Goal: Find contact information: Find contact information

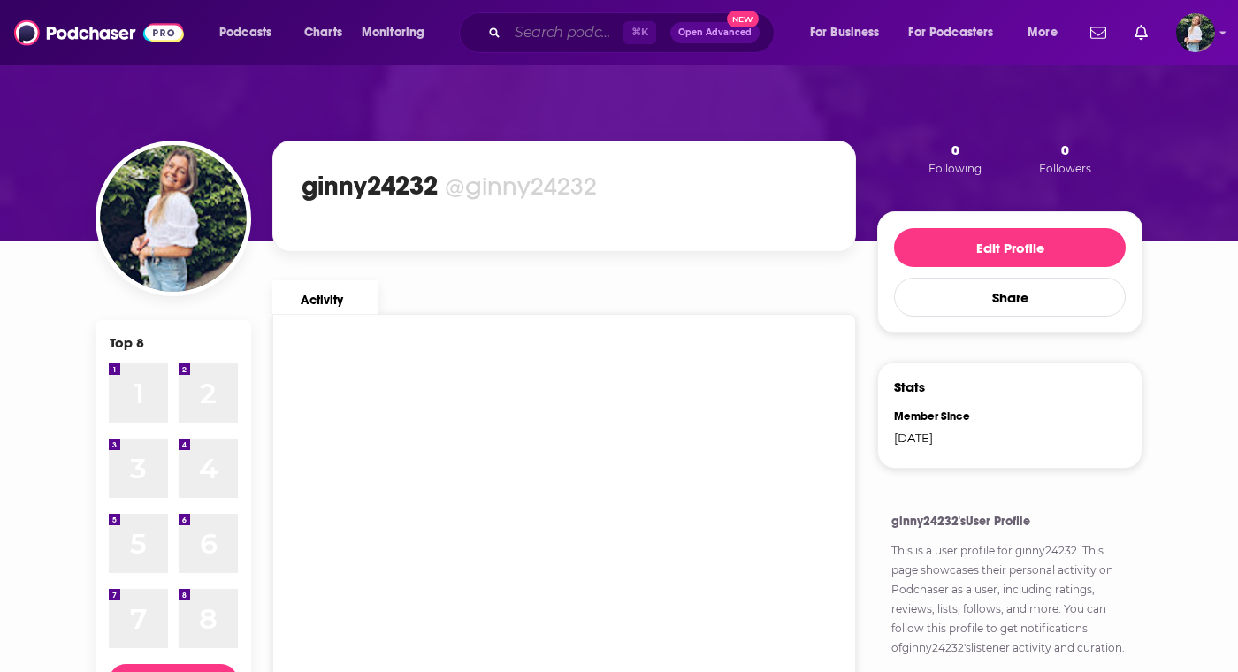
click at [541, 24] on input "Search podcasts, credits, & more..." at bounding box center [566, 33] width 116 height 28
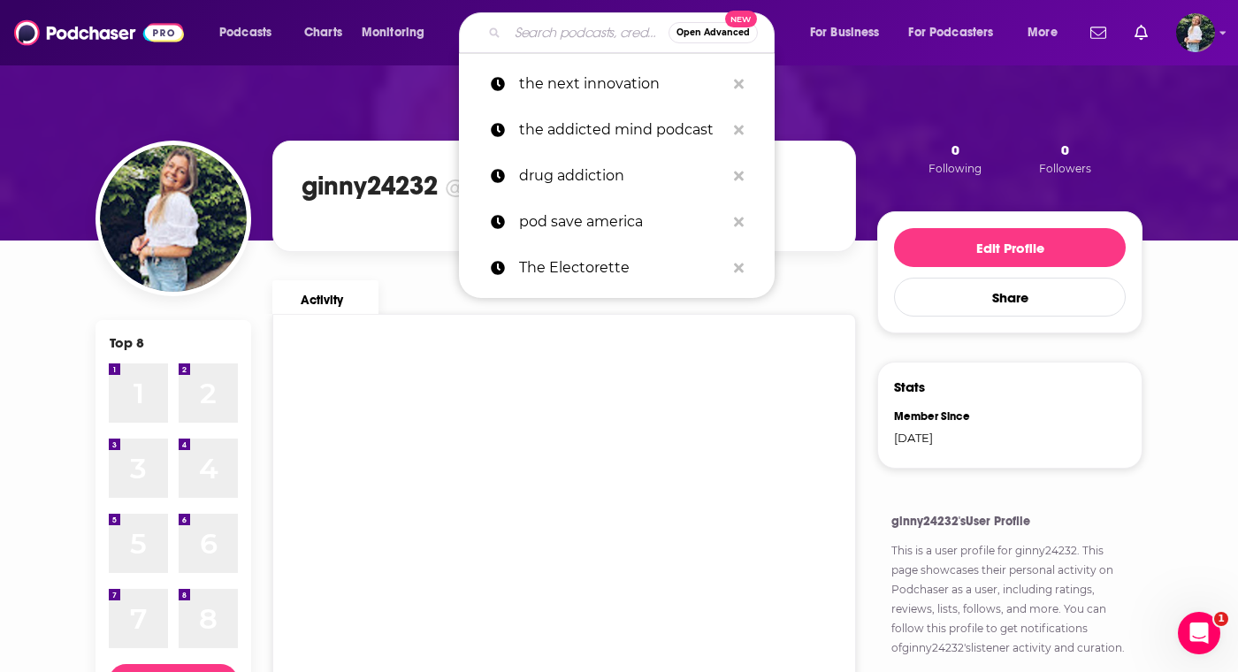
paste input "Well With Cannabis"
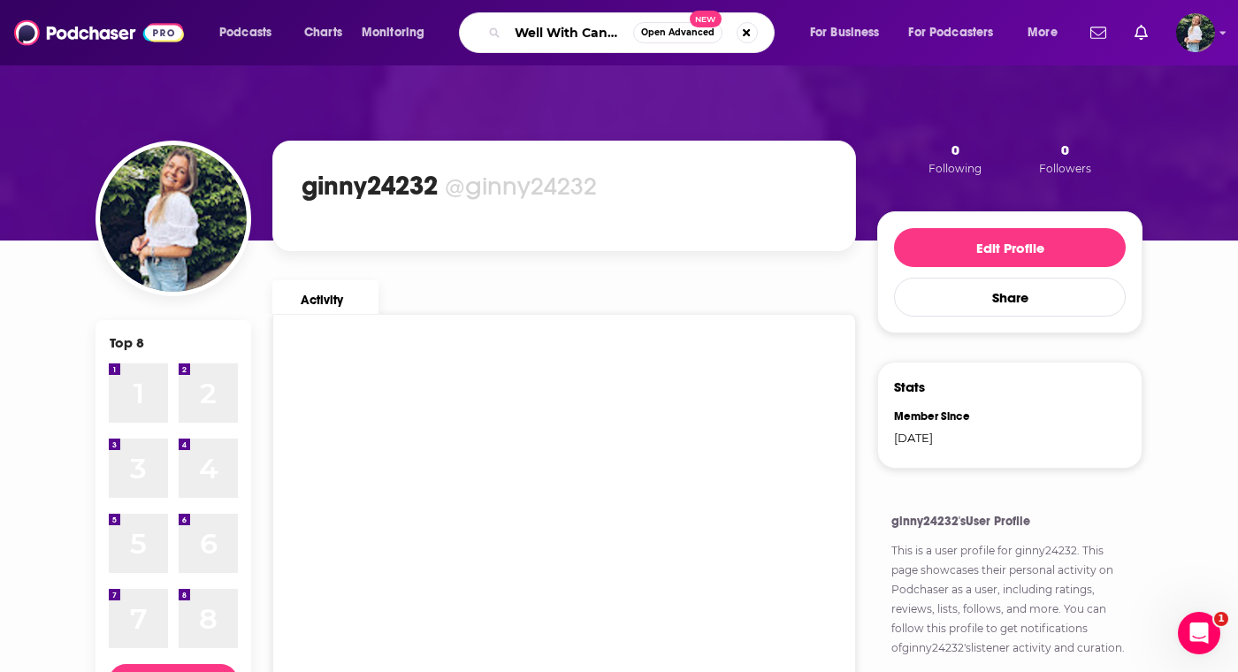
scroll to position [0, 19]
type input "Well With Cannabis"
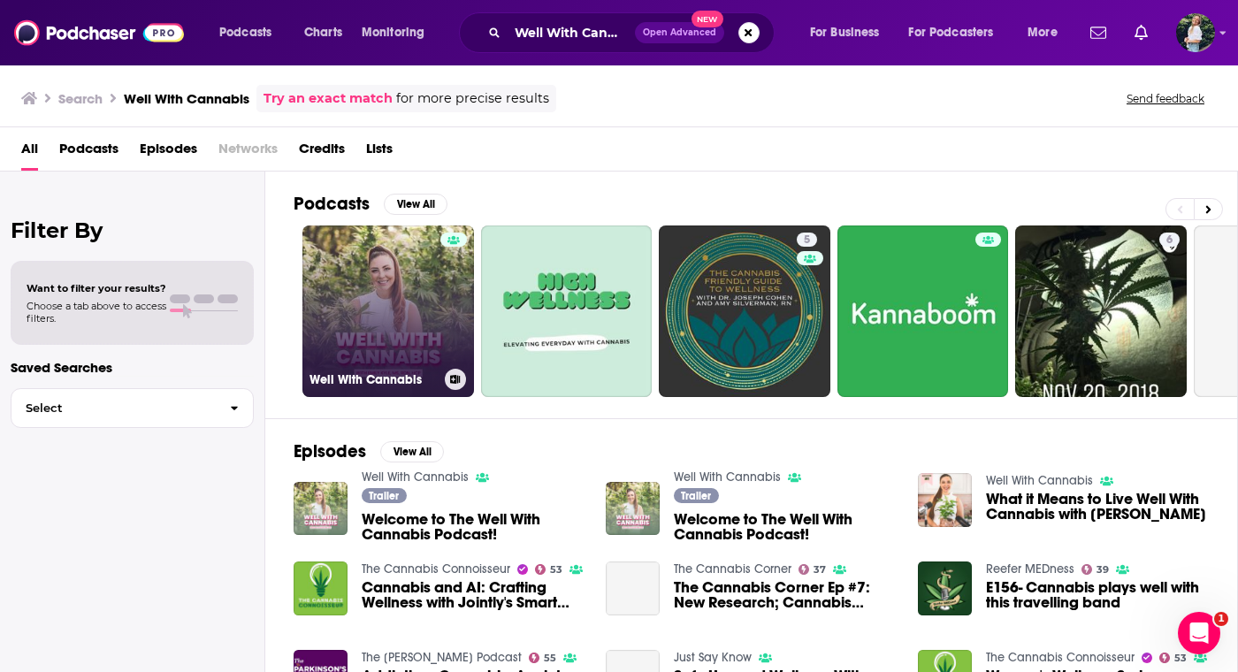
click at [382, 332] on link "Well With Cannabis" at bounding box center [388, 311] width 172 height 172
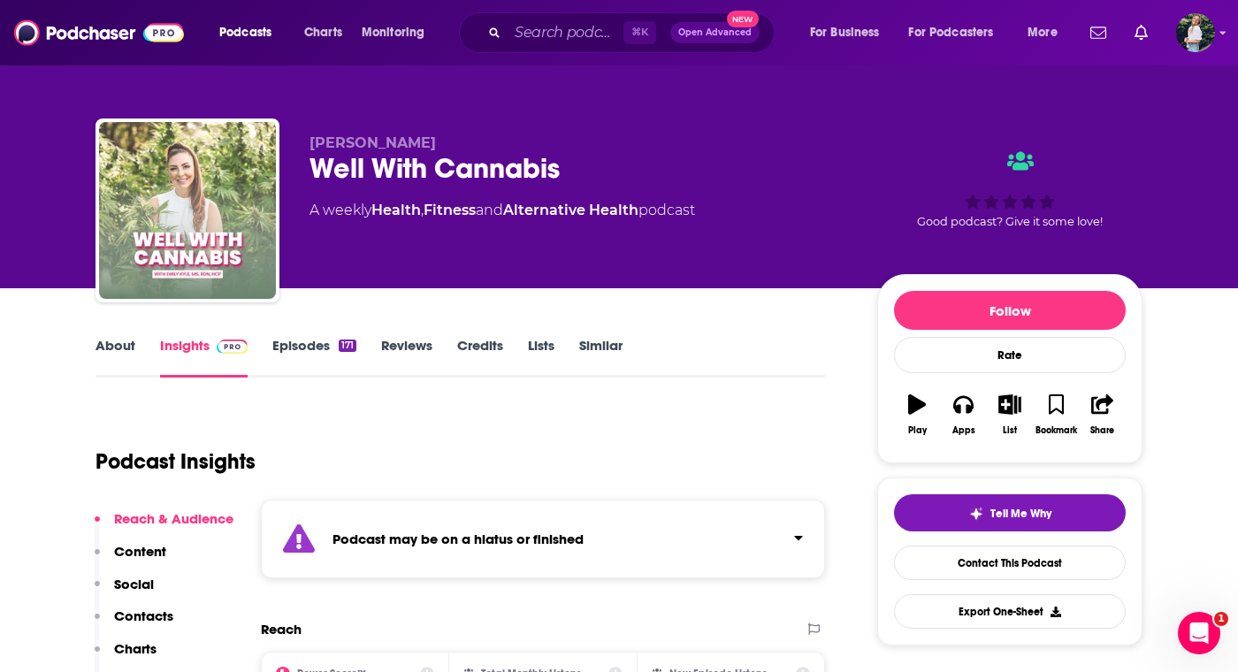
click at [610, 348] on link "Similar" at bounding box center [600, 357] width 43 height 41
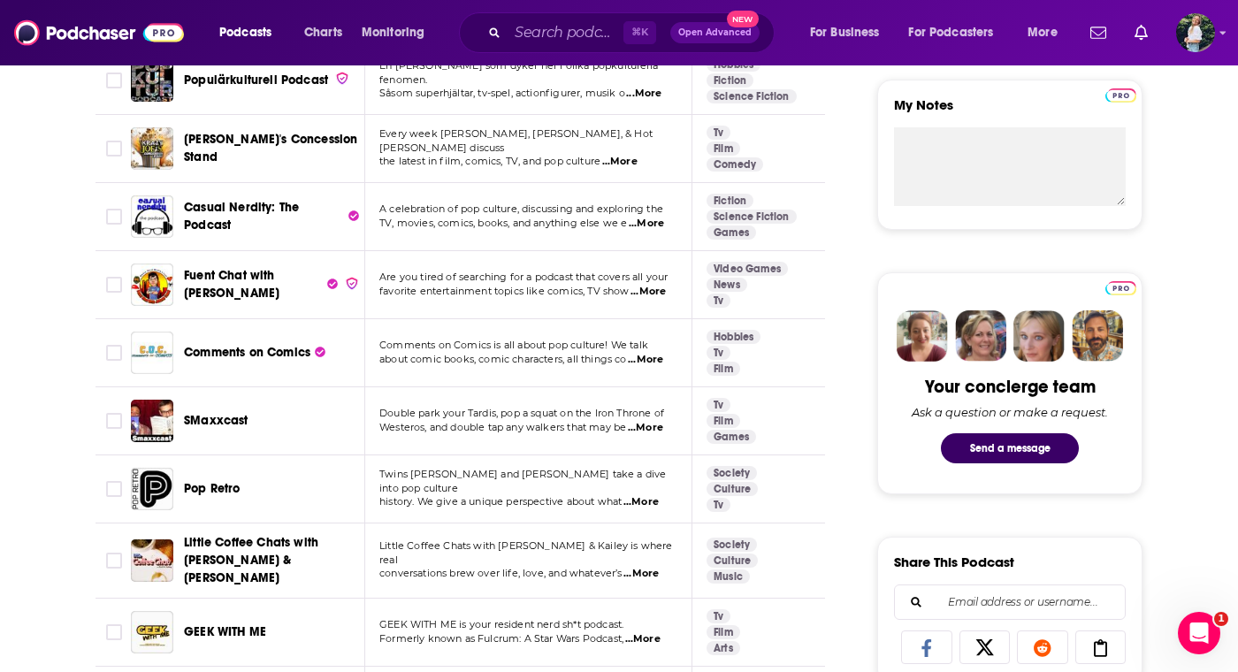
scroll to position [658, 0]
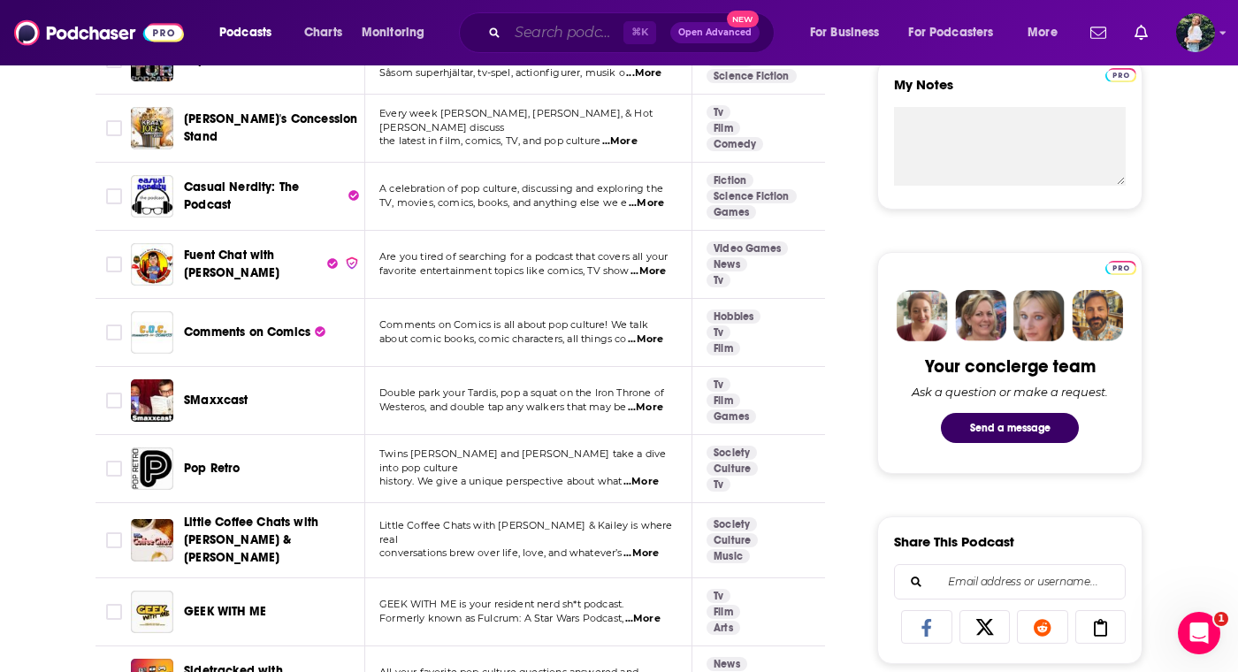
click at [558, 30] on input "Search podcasts, credits, & more..." at bounding box center [566, 33] width 116 height 28
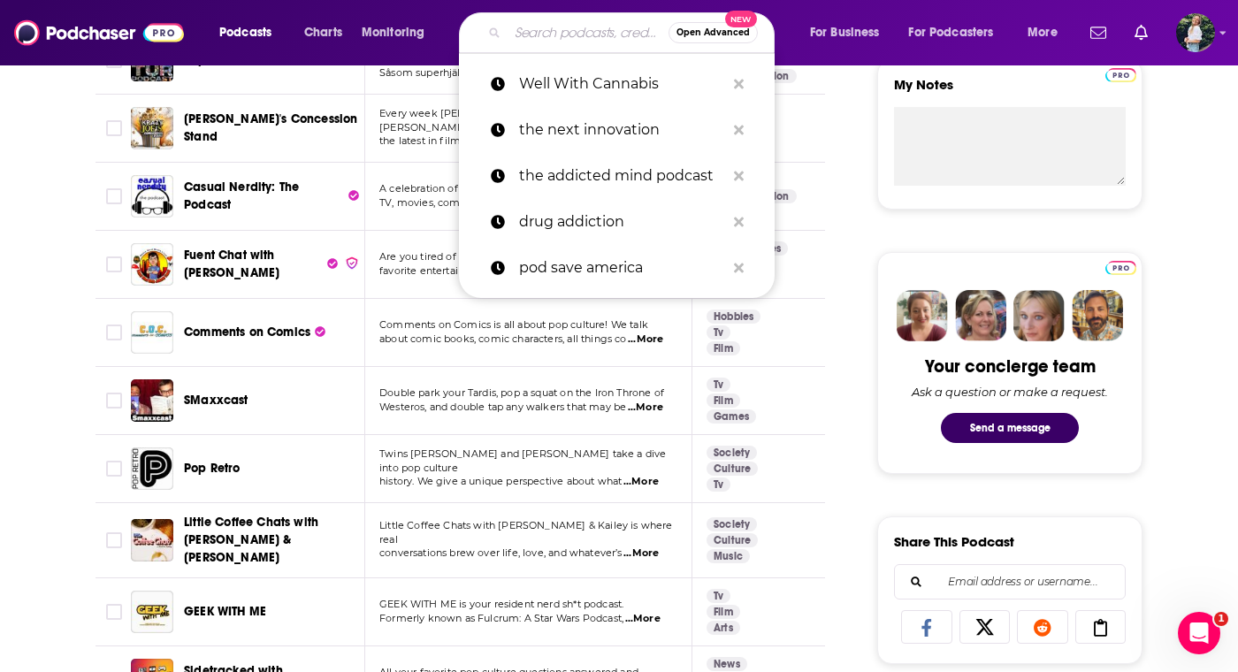
paste input "The Science of Self-Care"
type input "The Science of Self-Care"
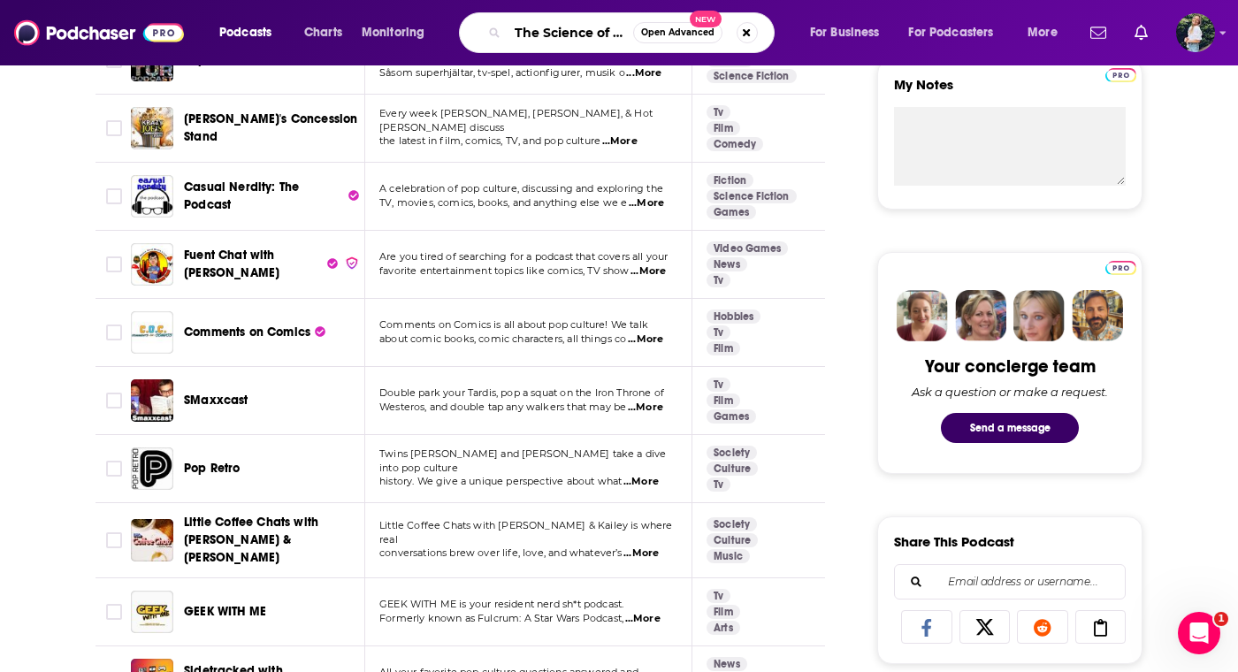
scroll to position [0, 47]
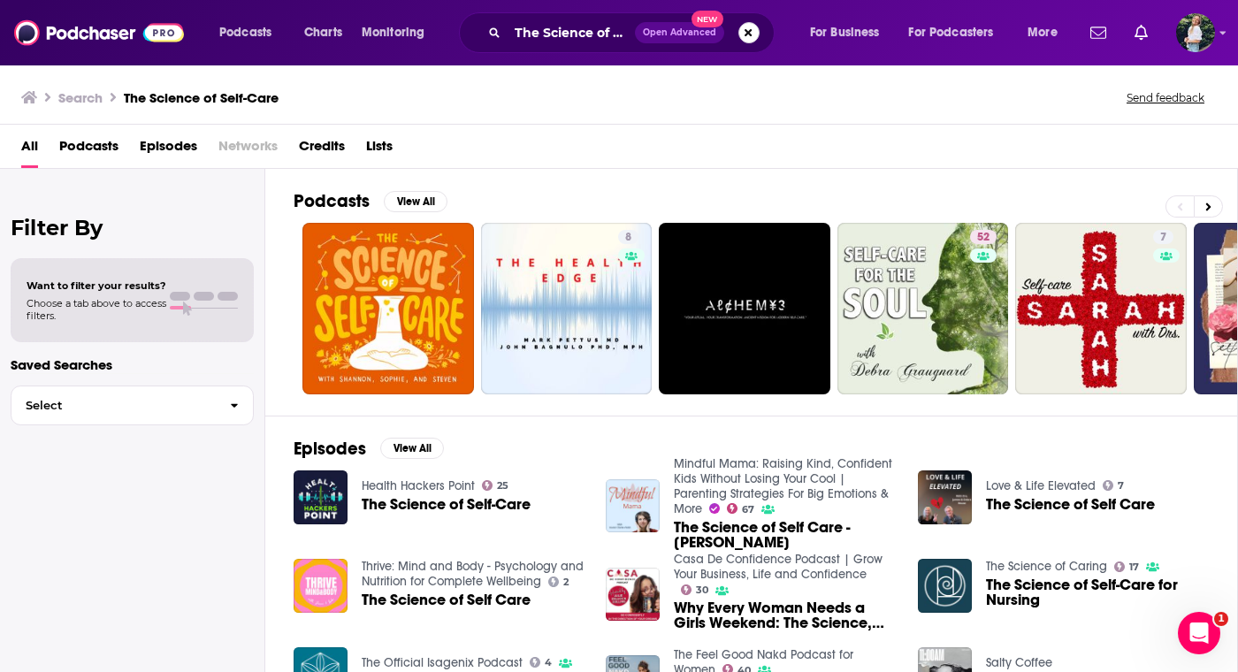
click at [743, 37] on button "Search podcasts, credits, & more..." at bounding box center [748, 32] width 21 height 21
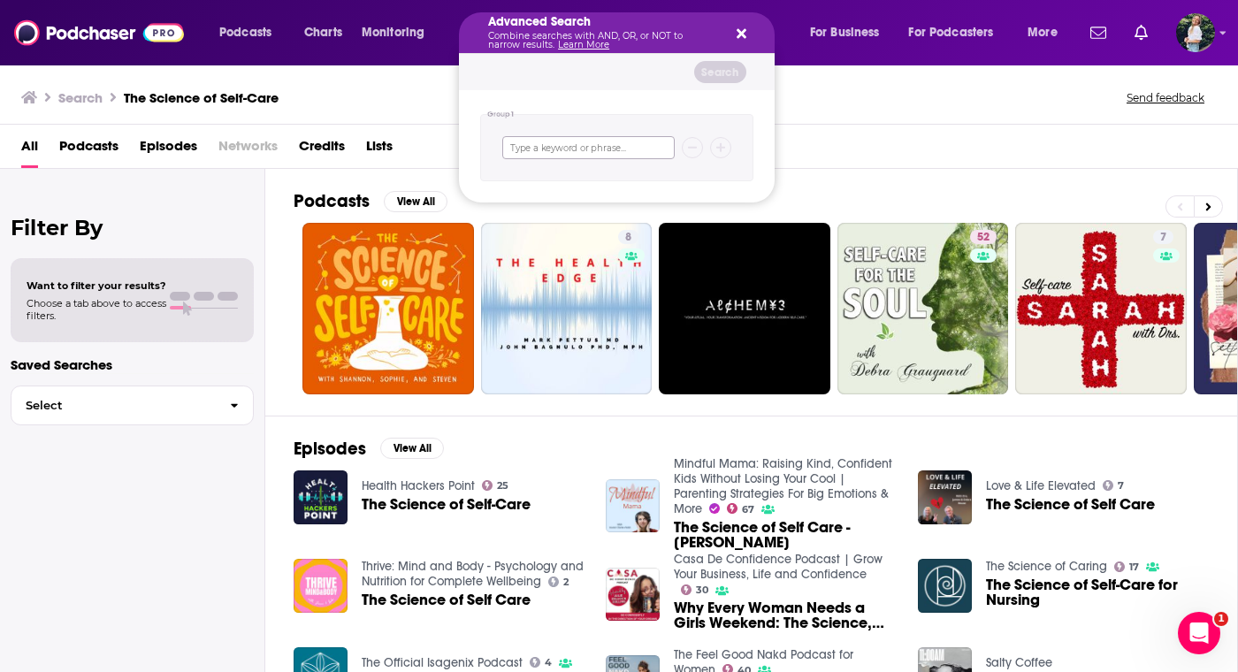
click at [580, 148] on input "Search podcasts, credits, & more..." at bounding box center [588, 147] width 172 height 23
paste input "Be Well Sis: The Podcast"
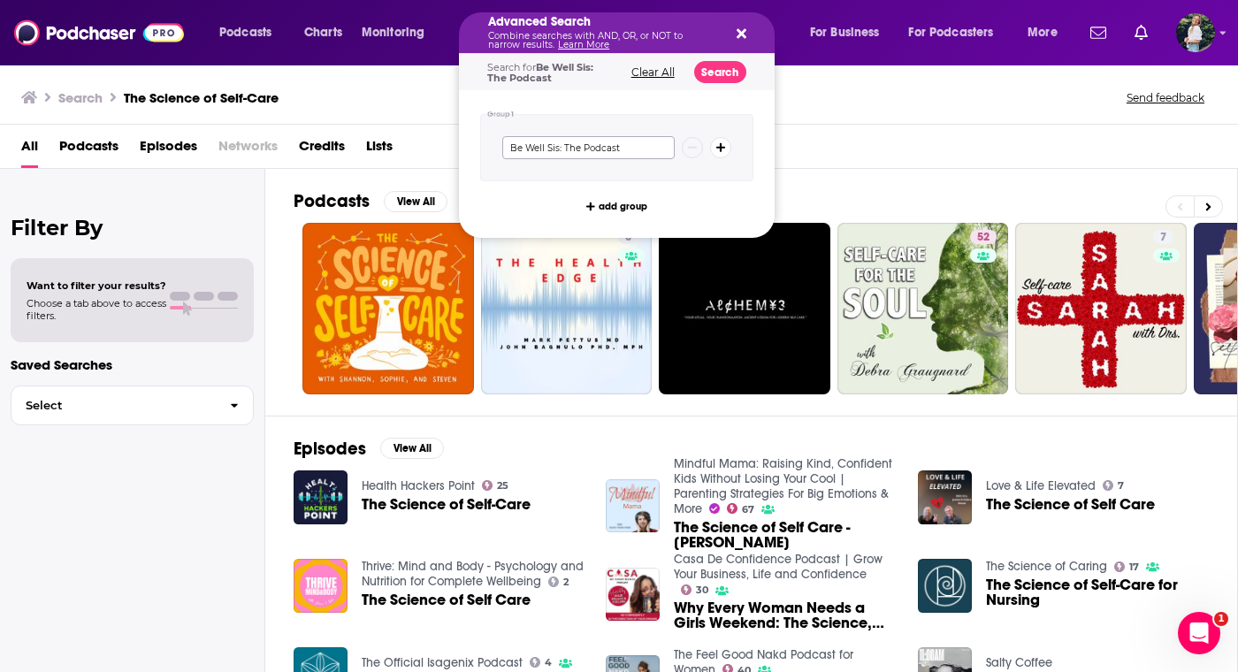
type input "Be Well Sis: The Podcast"
click at [739, 34] on icon "Search podcasts, credits, & more..." at bounding box center [742, 34] width 10 height 10
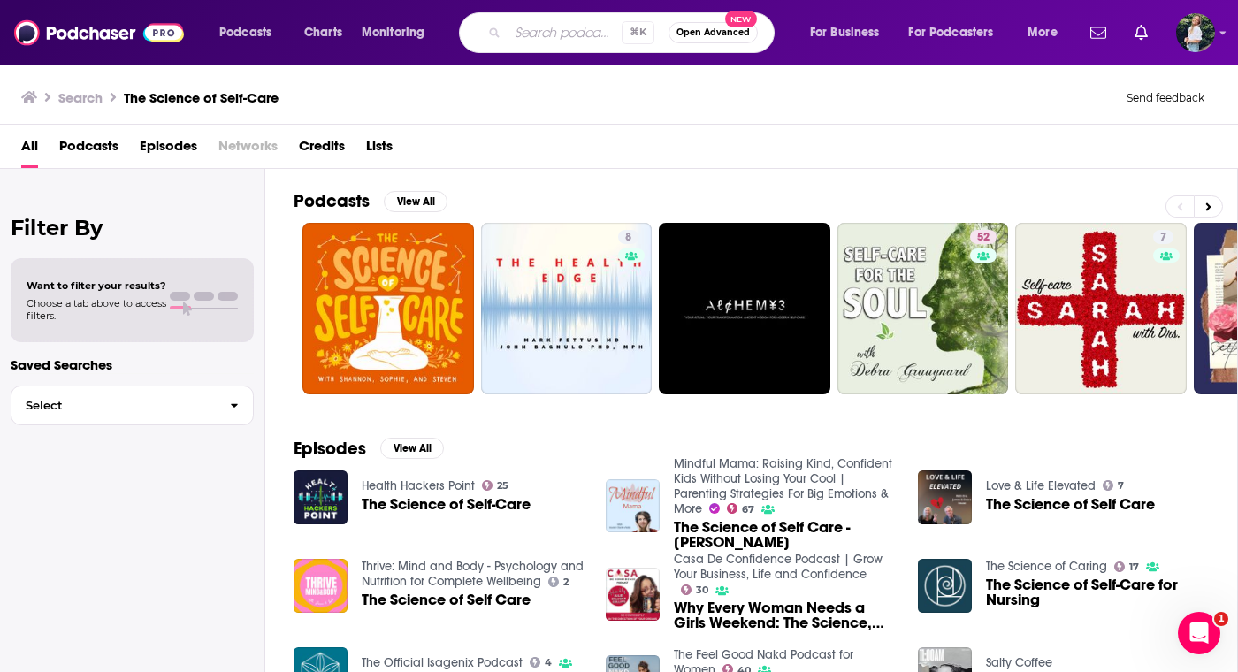
click at [550, 34] on input "Search podcasts, credits, & more..." at bounding box center [565, 33] width 114 height 28
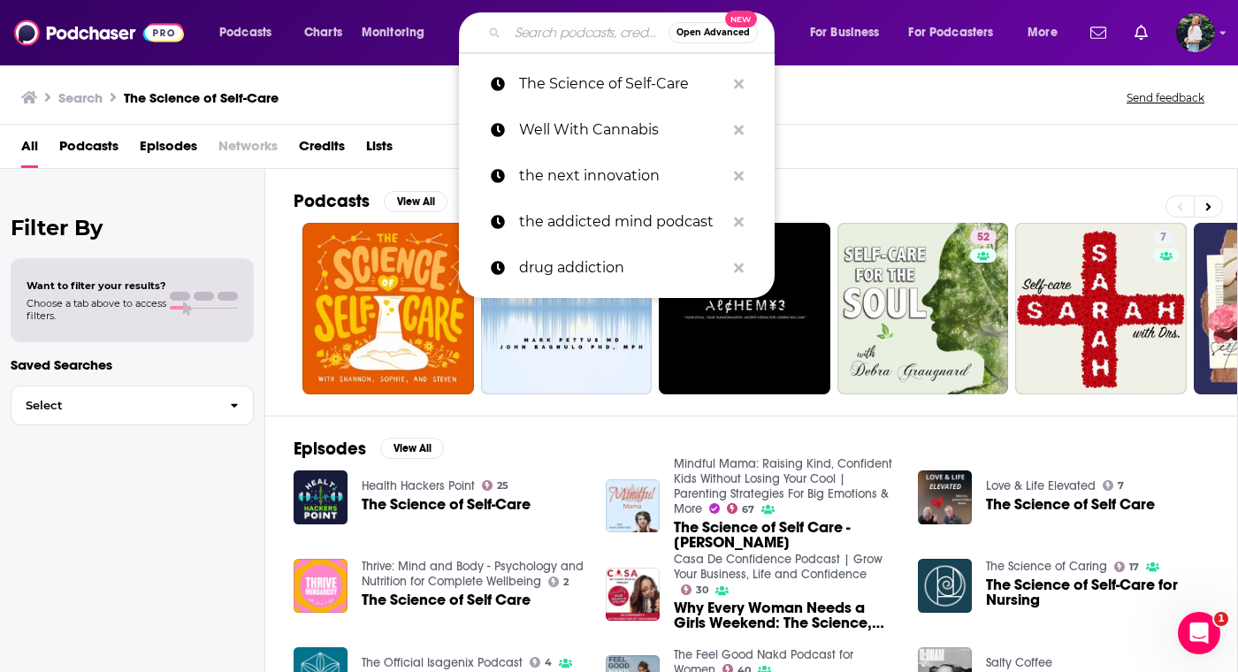
paste input "Be Well Sis: The Podcast"
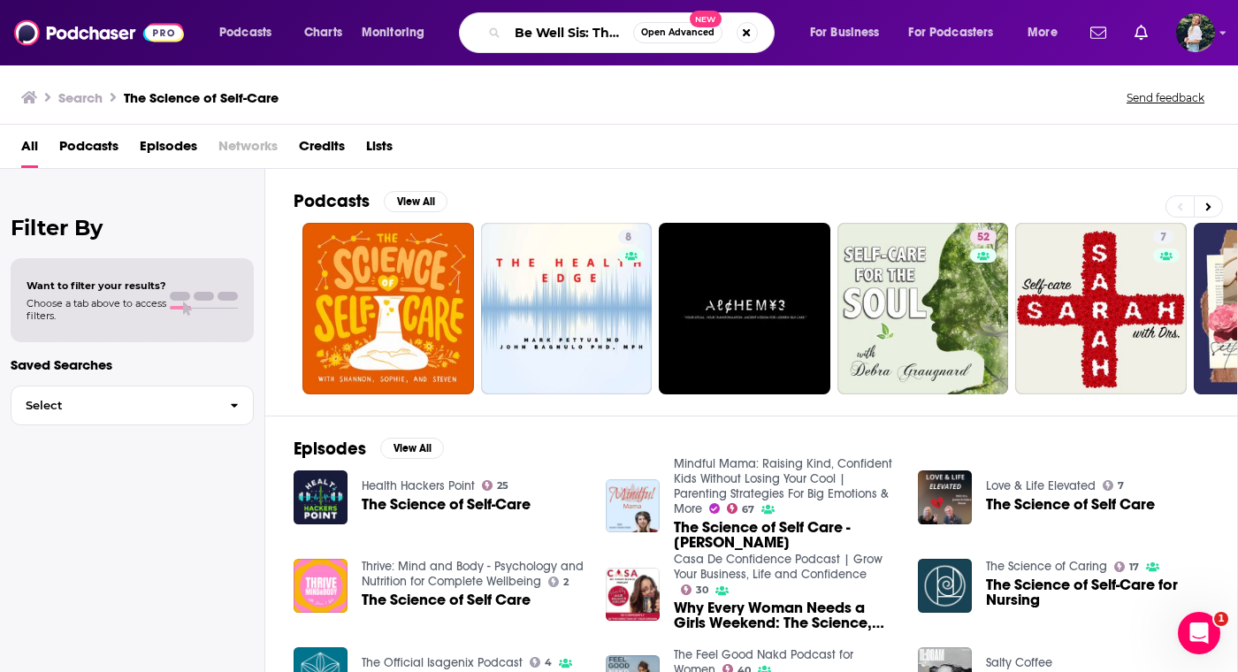
scroll to position [0, 49]
type input "Be Well Sis: The Podcast"
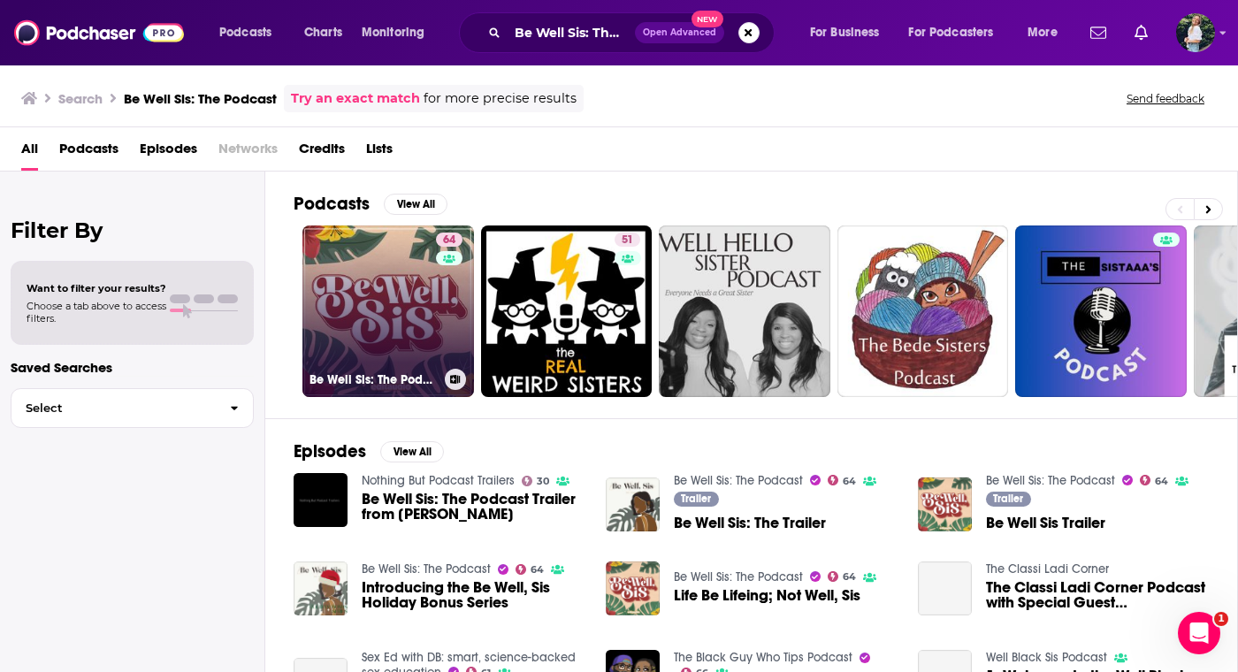
click at [380, 331] on link "64 Be Well Sis: The Podcast" at bounding box center [388, 311] width 172 height 172
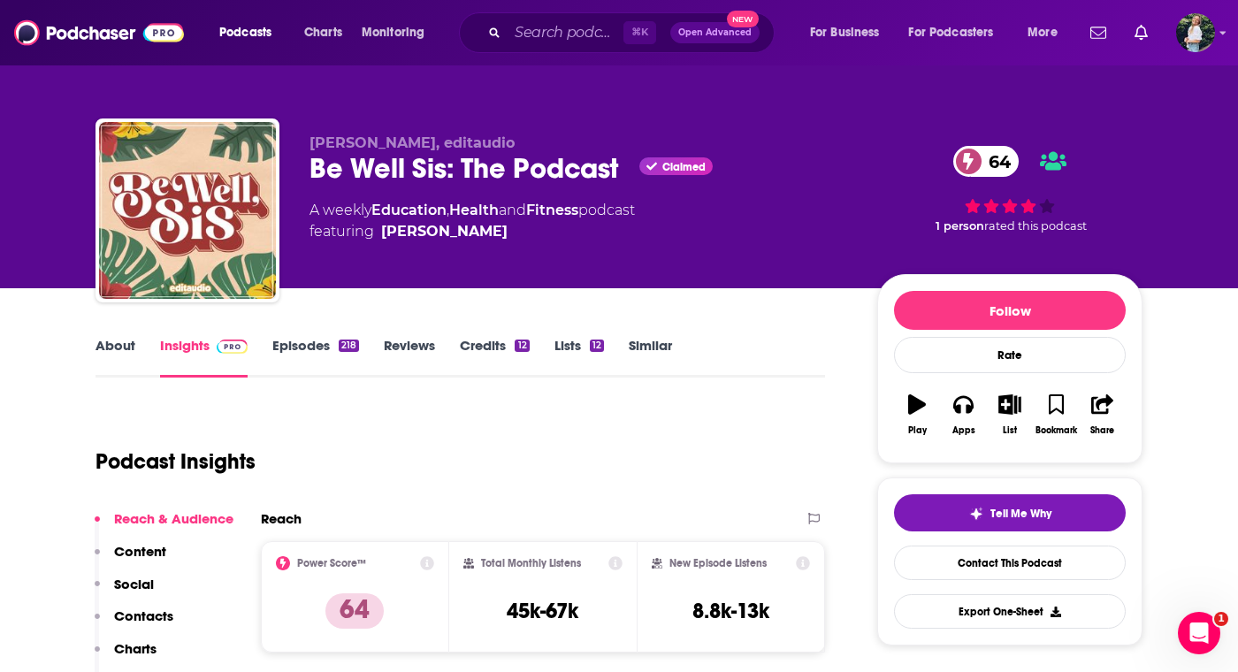
click at [124, 346] on link "About" at bounding box center [115, 357] width 40 height 41
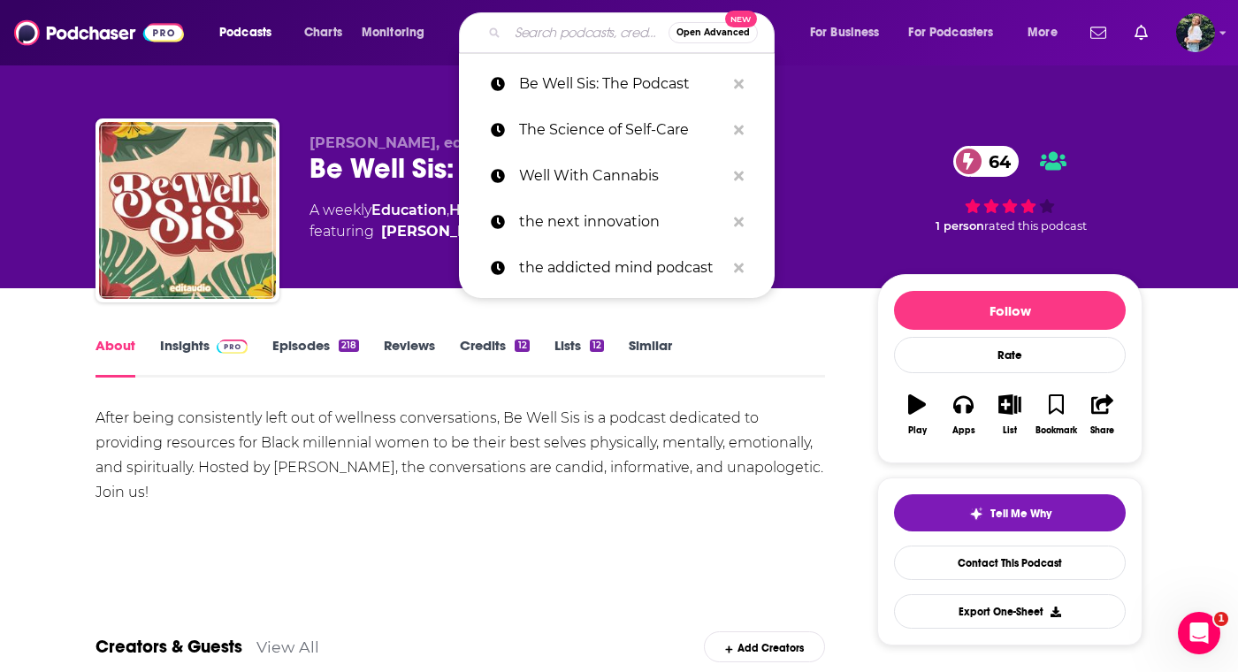
click at [579, 27] on input "Search podcasts, credits, & more..." at bounding box center [588, 33] width 161 height 28
paste input "Ask [PERSON_NAME]"
type input "Ask [PERSON_NAME]"
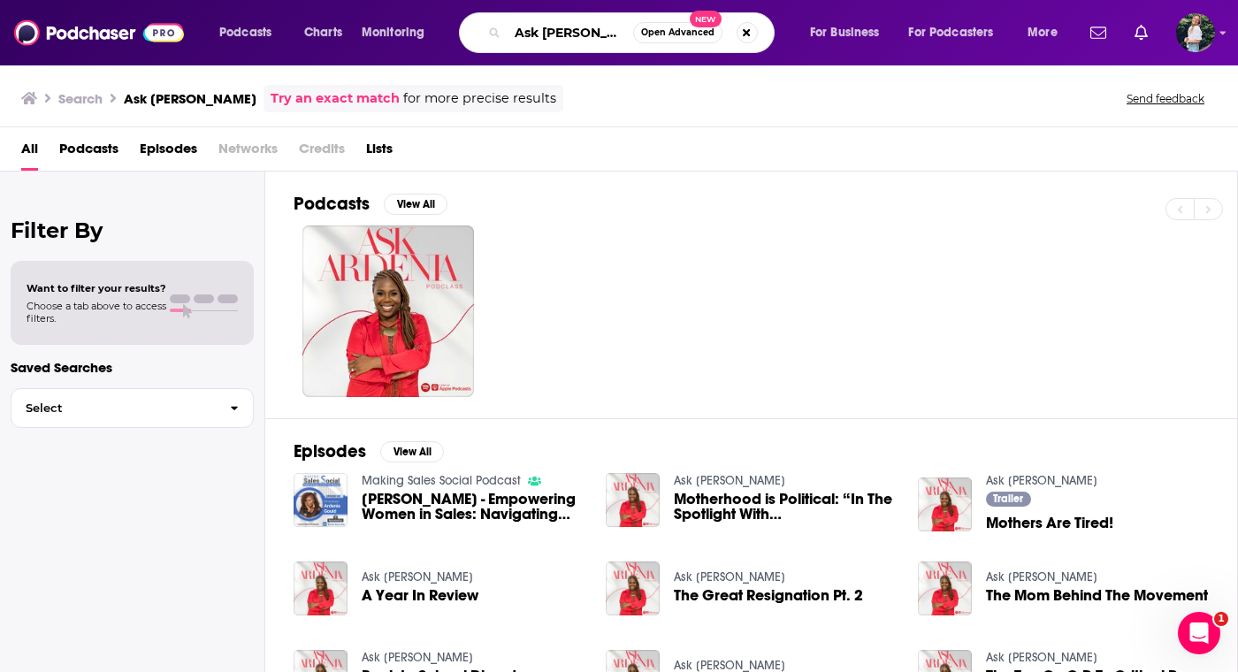
drag, startPoint x: 600, startPoint y: 36, endPoint x: 482, endPoint y: 36, distance: 118.5
click at [482, 36] on div "Ask [PERSON_NAME] Open Advanced New" at bounding box center [617, 32] width 316 height 41
paste input "Verywell Mind"
type input "Verywell Mind"
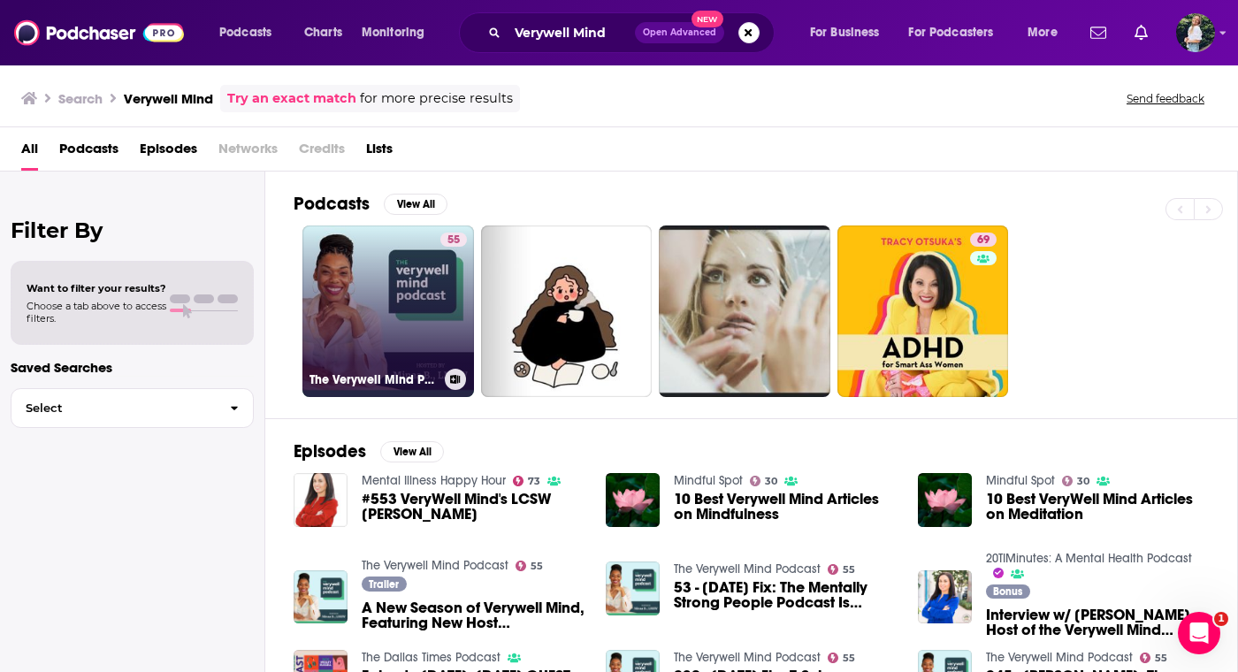
click at [416, 294] on link "55 The Verywell Mind Podcast" at bounding box center [388, 311] width 172 height 172
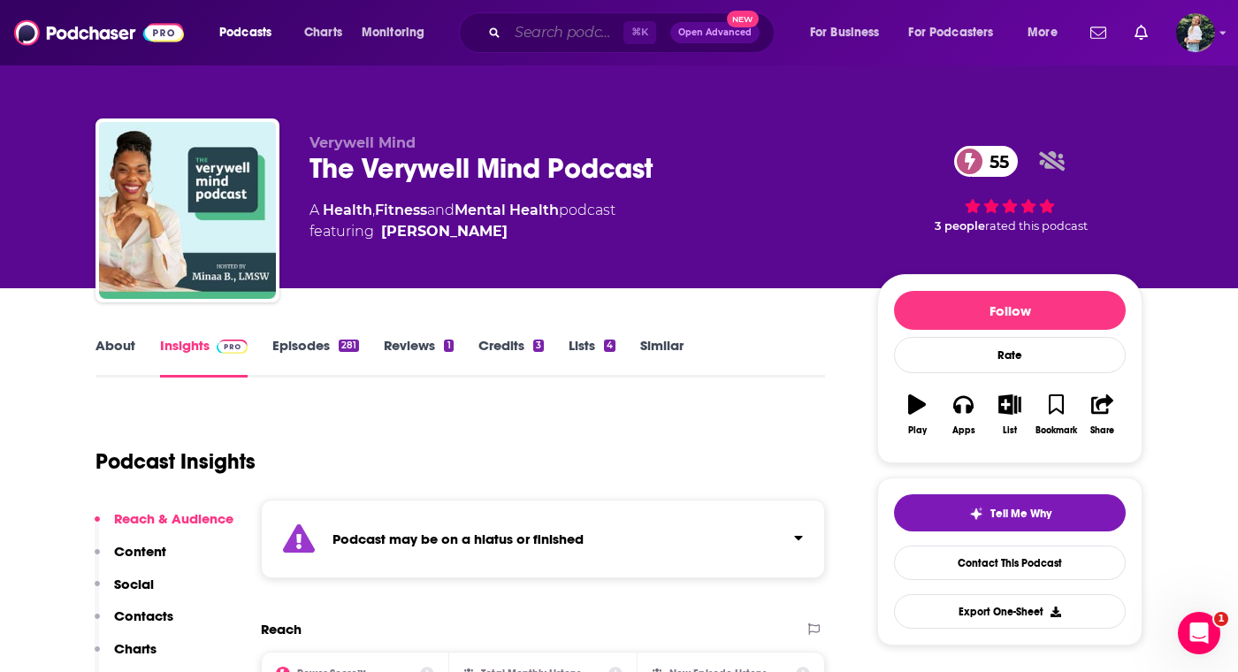
click at [588, 37] on input "Search podcasts, credits, & more..." at bounding box center [566, 33] width 116 height 28
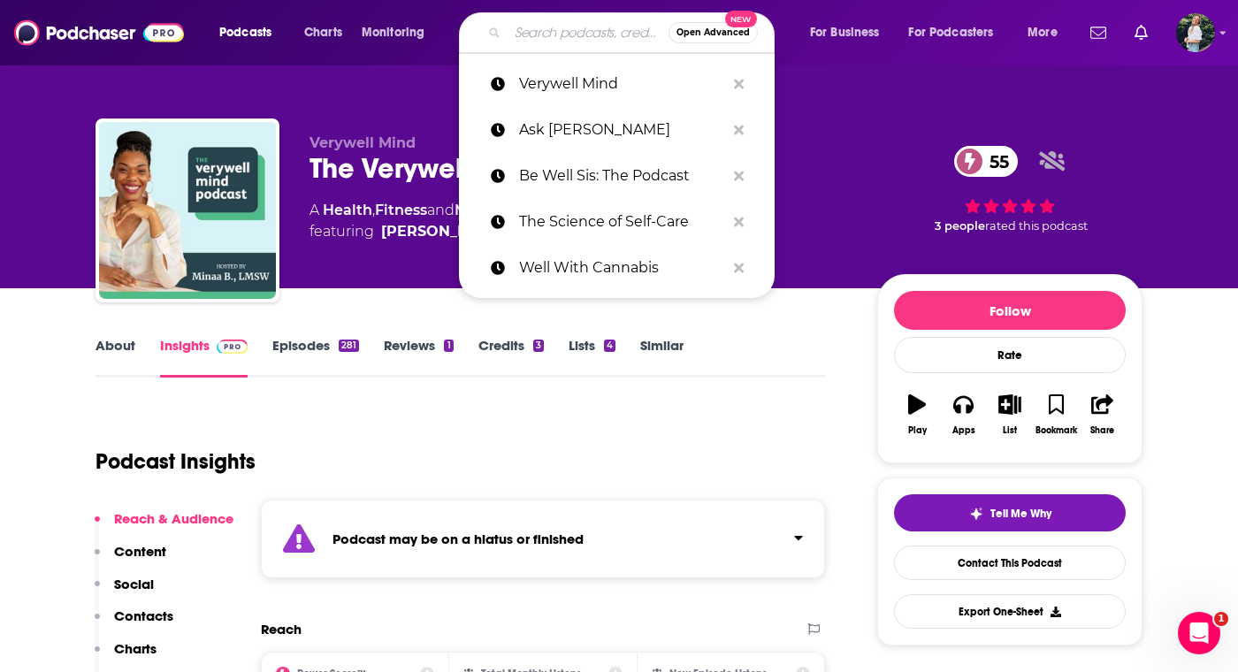
paste input "On Being ([PERSON_NAME])"
type input "On Being ([PERSON_NAME])"
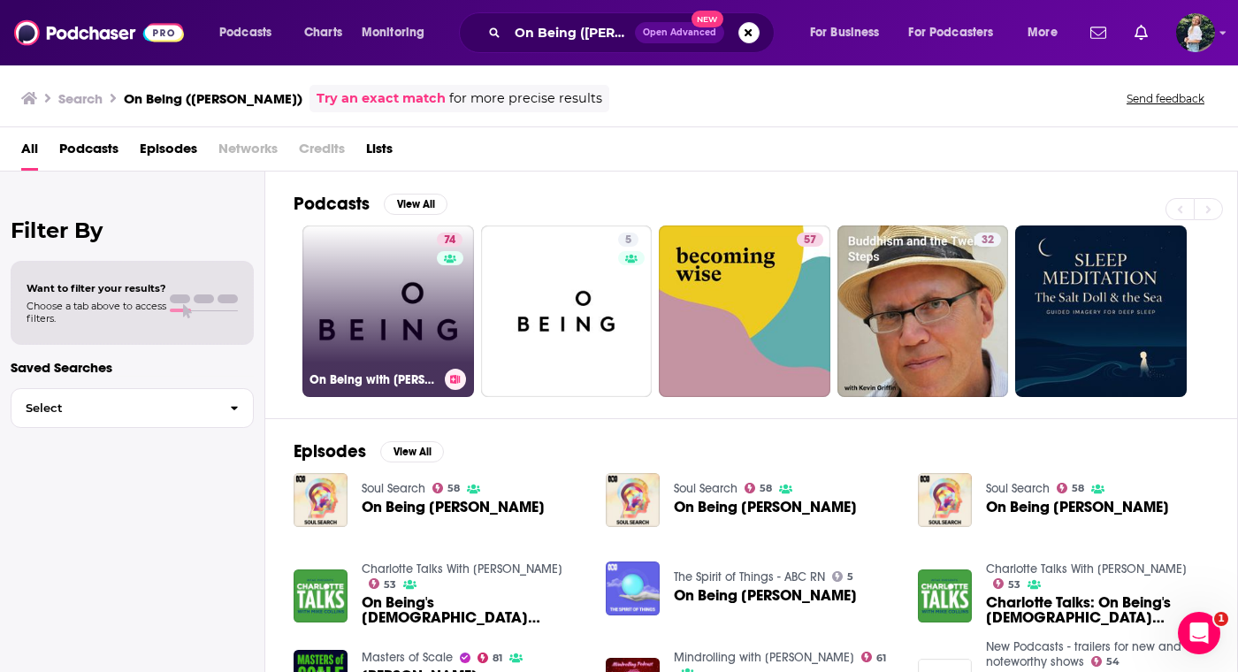
click at [414, 286] on link "74 On Being with [PERSON_NAME]" at bounding box center [388, 311] width 172 height 172
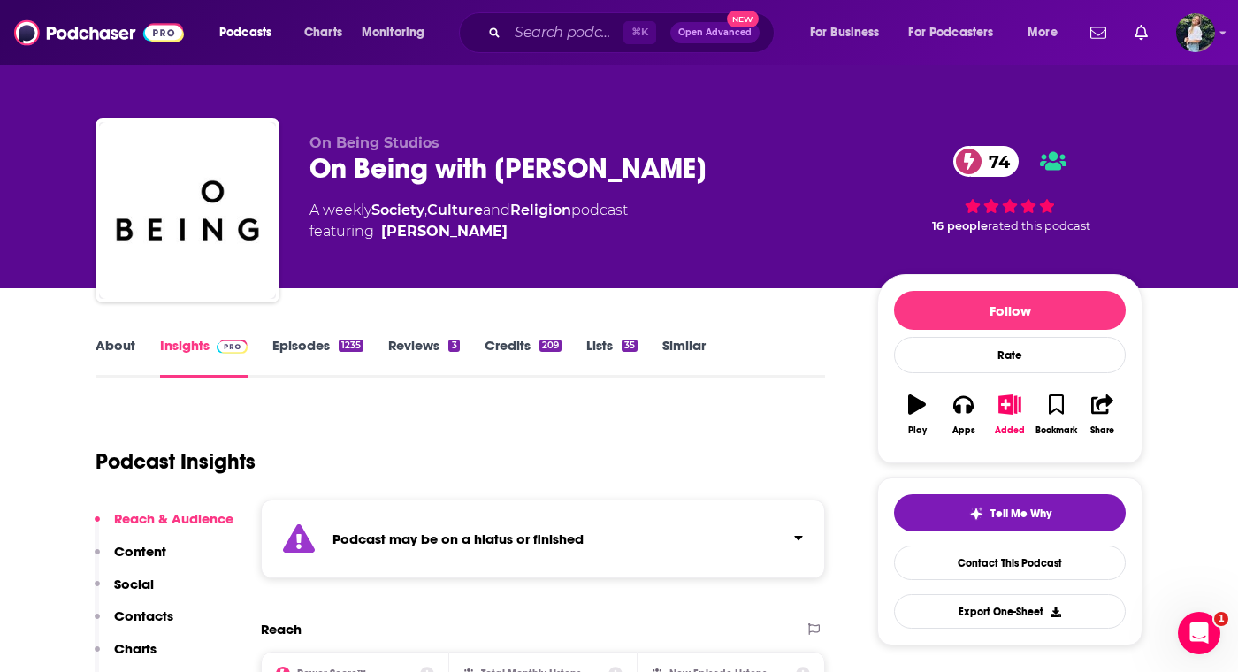
click at [113, 355] on link "About" at bounding box center [115, 357] width 40 height 41
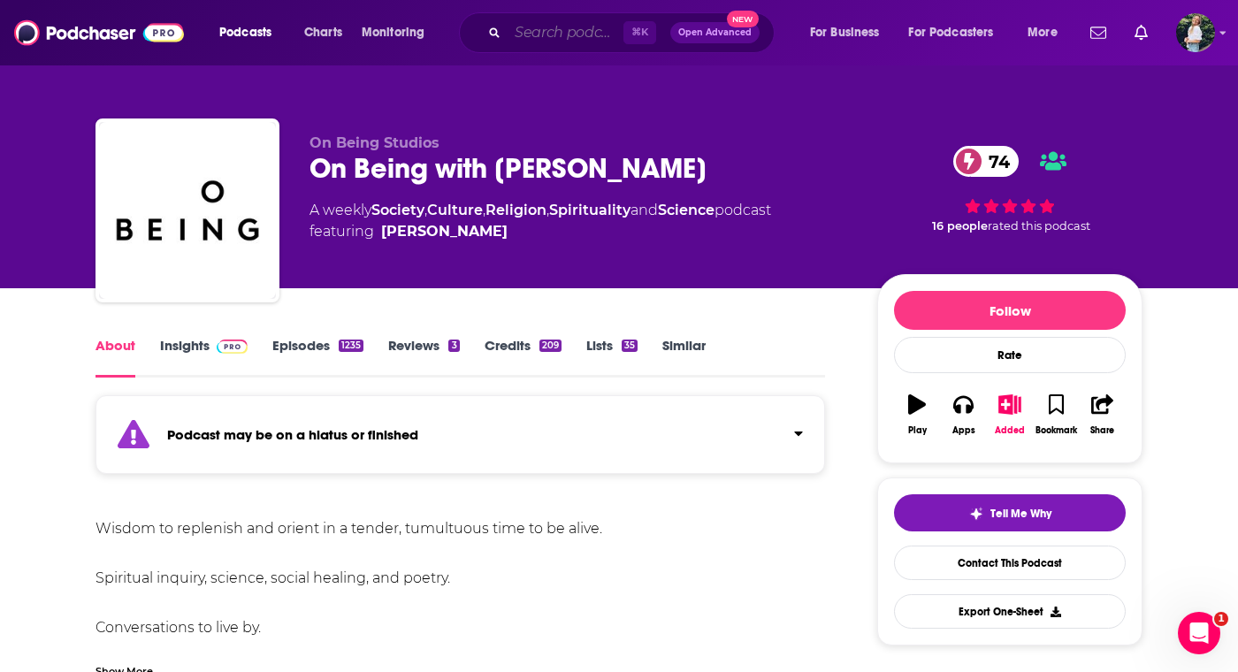
click at [583, 33] on input "Search podcasts, credits, & more..." at bounding box center [566, 33] width 116 height 28
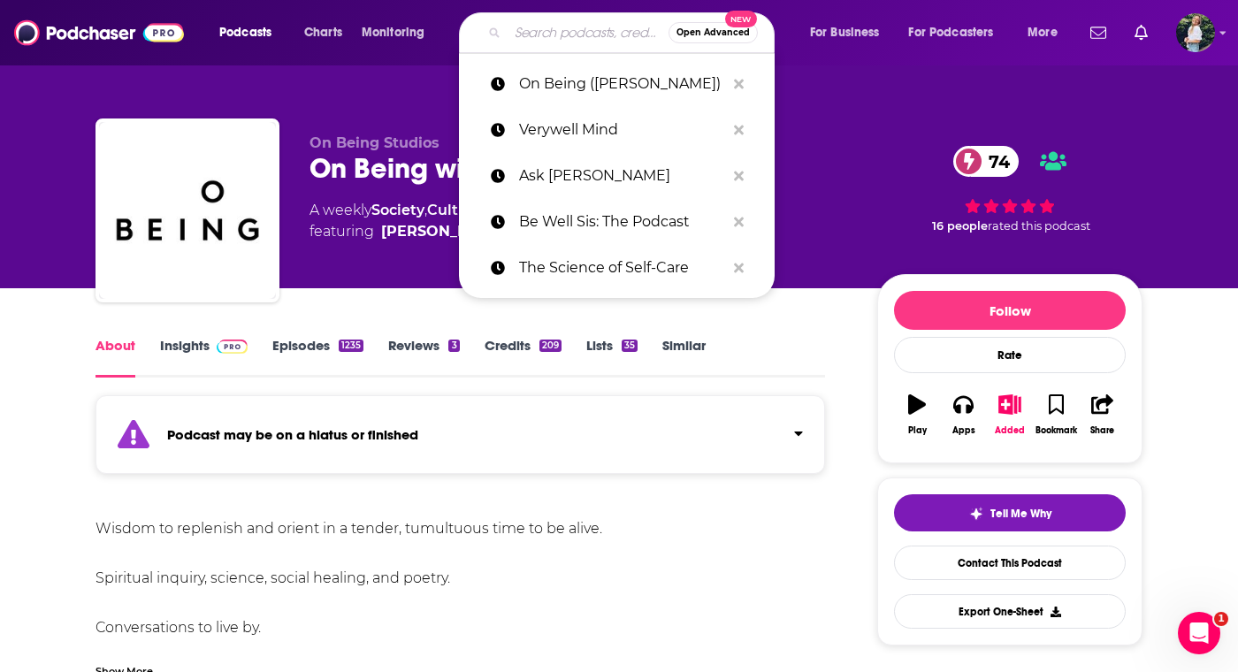
paste input "The Lively Show"
type input "The Lively Show"
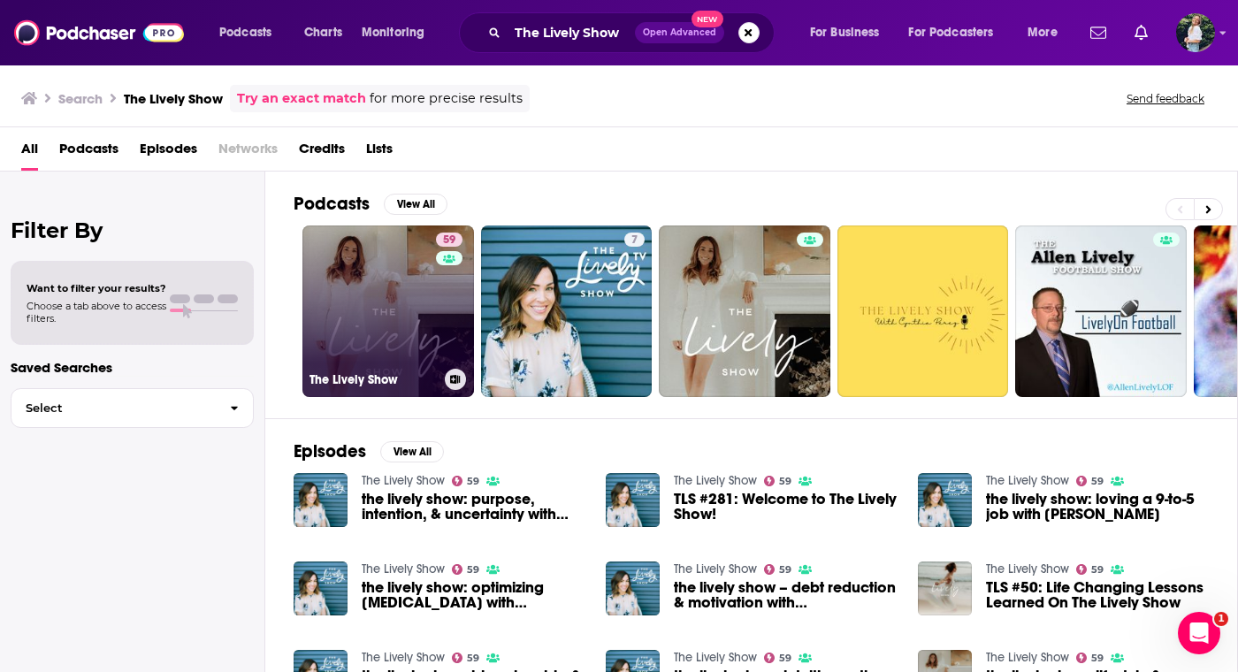
click at [404, 303] on link "59 The Lively Show" at bounding box center [388, 311] width 172 height 172
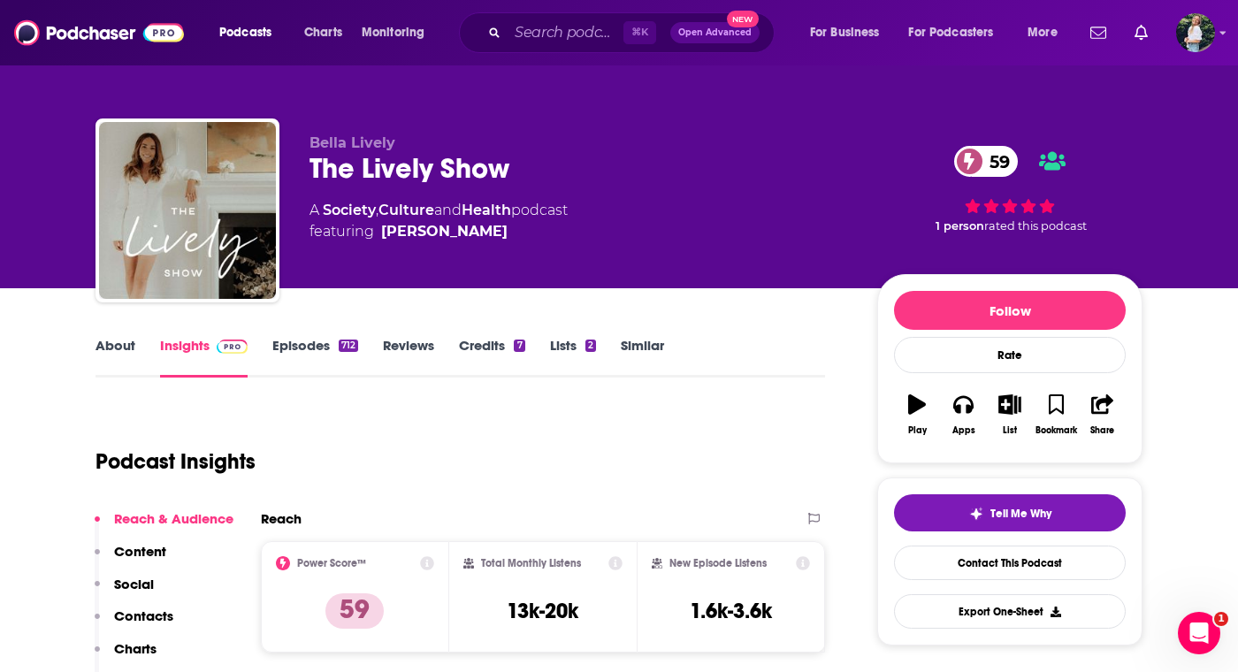
click at [112, 343] on link "About" at bounding box center [115, 357] width 40 height 41
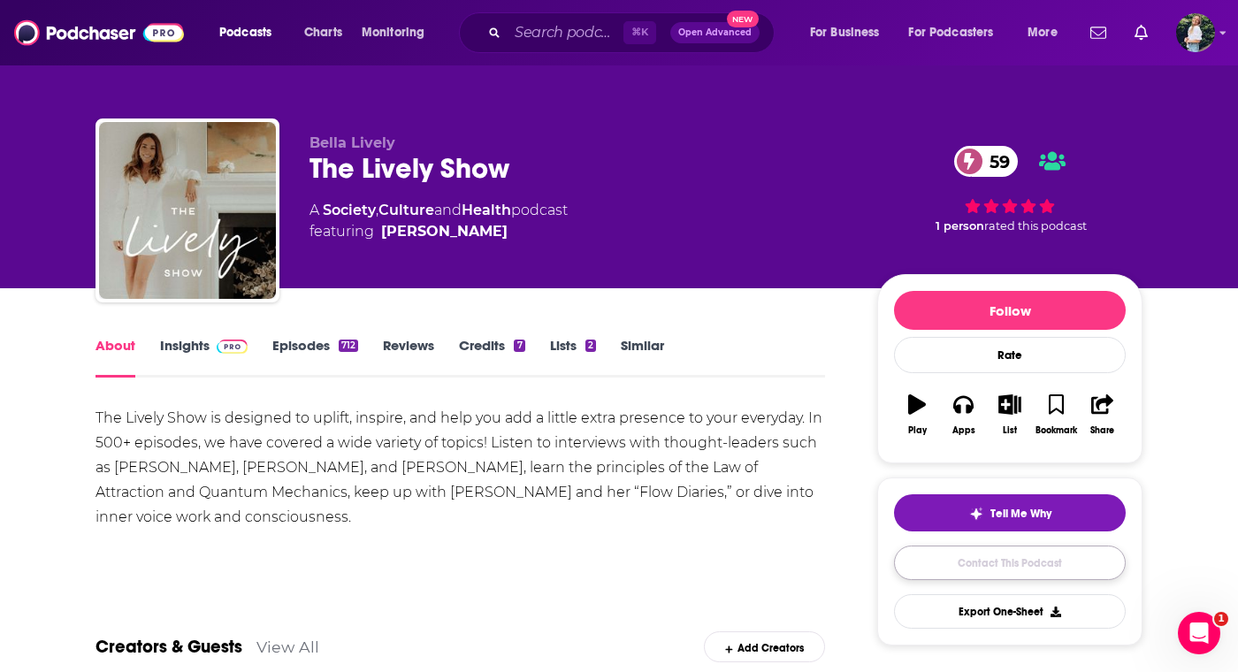
click at [973, 561] on link "Contact This Podcast" at bounding box center [1010, 563] width 232 height 34
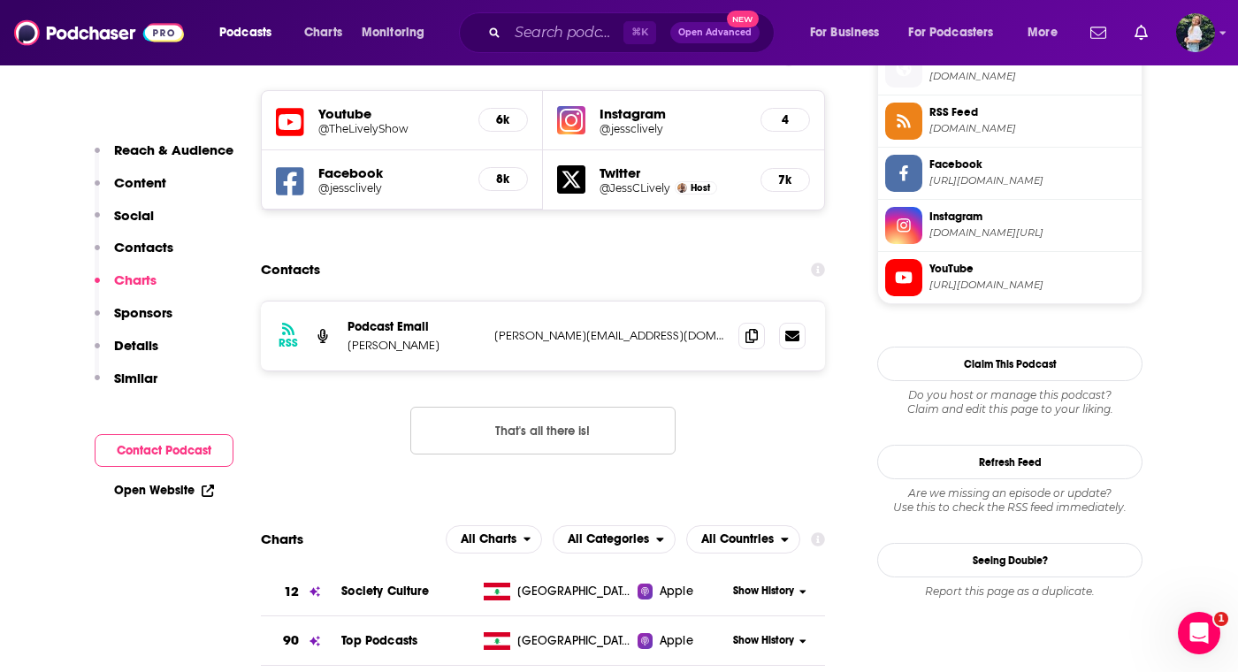
scroll to position [1607, 0]
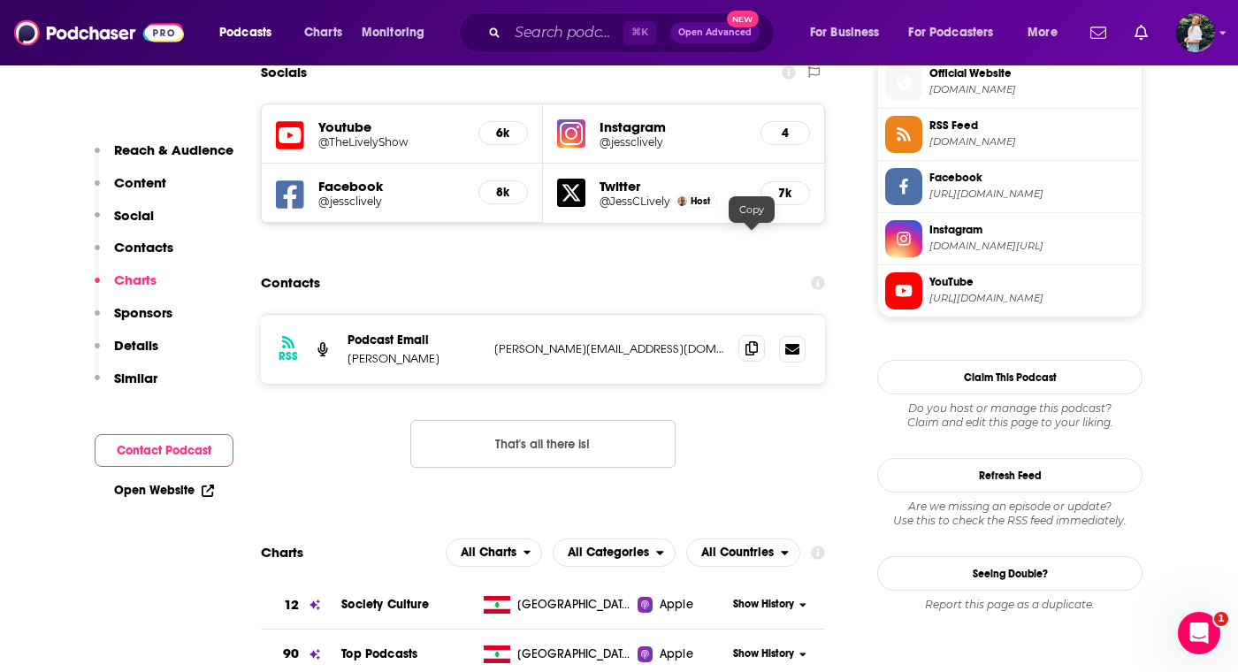
click at [752, 341] on icon at bounding box center [751, 348] width 12 height 14
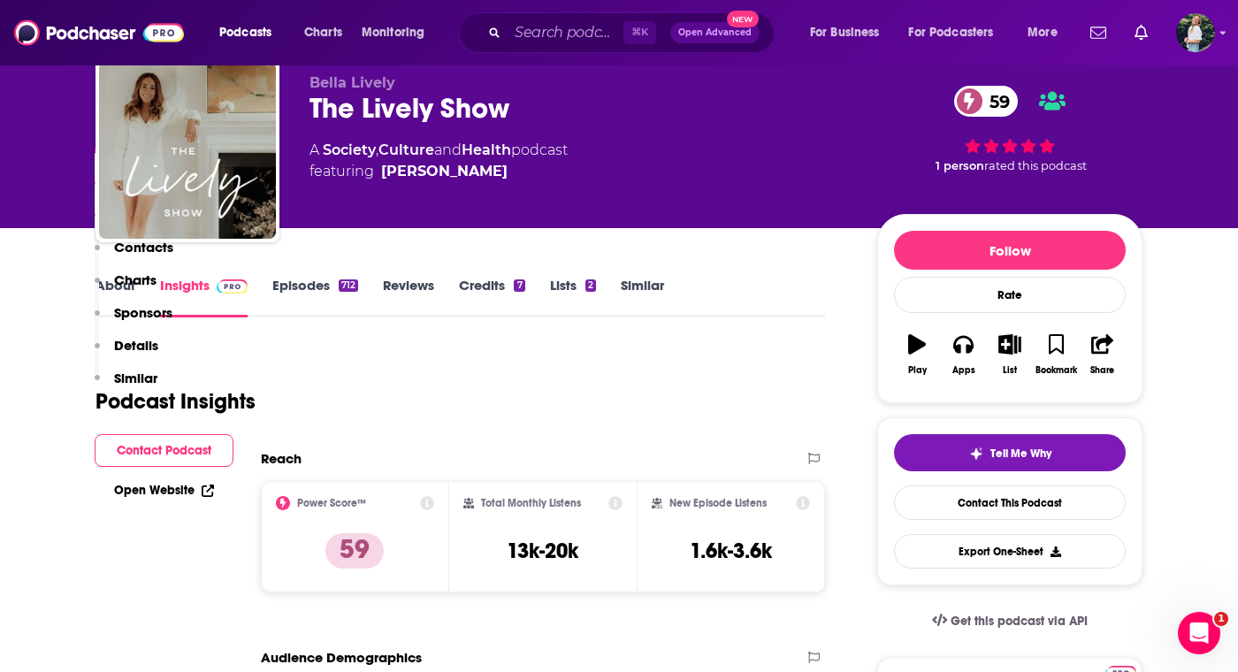
scroll to position [0, 0]
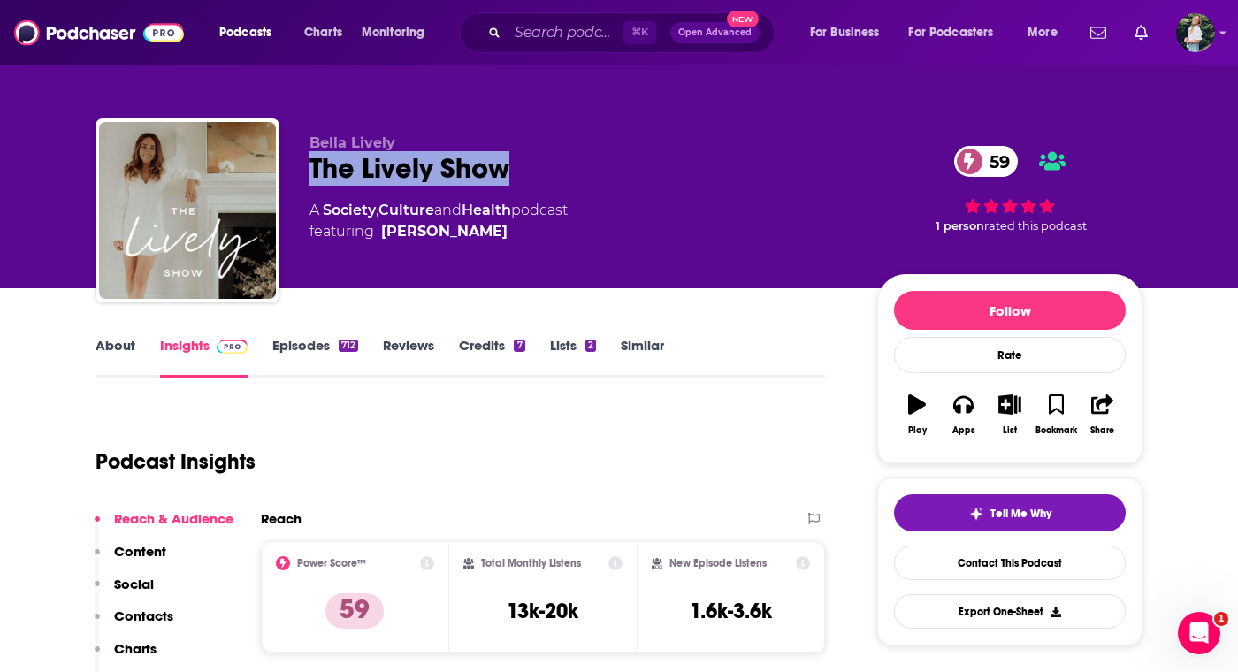
drag, startPoint x: 526, startPoint y: 166, endPoint x: 297, endPoint y: 166, distance: 229.0
click at [297, 166] on div "[PERSON_NAME] The Lively Show 59 A Society , Culture and Health podcast featuri…" at bounding box center [618, 213] width 1047 height 191
copy h2 "The Lively Show"
